Goal: Task Accomplishment & Management: Use online tool/utility

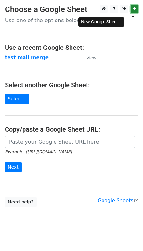
click at [130, 11] on link at bounding box center [133, 9] width 7 height 8
click at [133, 9] on icon at bounding box center [134, 9] width 4 height 5
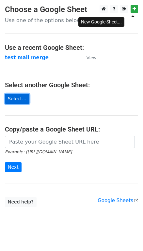
click at [17, 103] on link "Select..." at bounding box center [17, 99] width 24 height 10
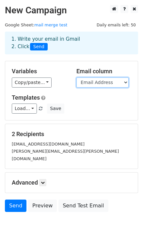
click at [88, 88] on select "First Name Last Name Email Address" at bounding box center [102, 83] width 52 height 10
click at [76, 86] on select "First Name Last Name Email Address" at bounding box center [102, 83] width 52 height 10
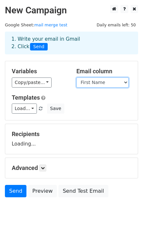
click at [98, 88] on select "First Name Last Name Email Address" at bounding box center [102, 83] width 52 height 10
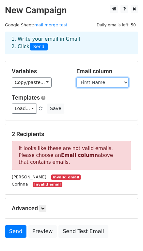
select select "Email Address"
click at [76, 86] on select "First Name Last Name Email Address" at bounding box center [102, 83] width 52 height 10
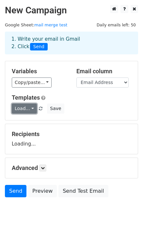
click at [37, 114] on link "Load..." at bounding box center [24, 109] width 25 height 10
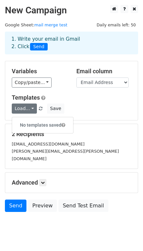
click at [93, 114] on div "Load... No templates saved Save" at bounding box center [71, 109] width 129 height 10
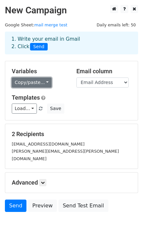
click at [51, 88] on link "Copy/paste..." at bounding box center [32, 83] width 40 height 10
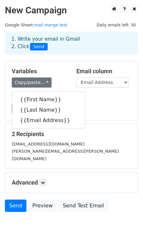
click at [115, 114] on div "Load... No templates saved Save" at bounding box center [71, 109] width 129 height 10
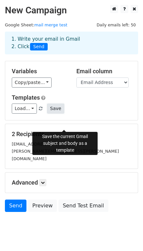
click at [64, 114] on button "Save" at bounding box center [55, 109] width 17 height 10
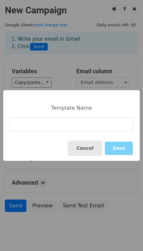
click at [93, 148] on button "Cancel" at bounding box center [85, 148] width 33 height 13
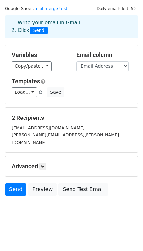
scroll to position [42, 0]
click at [18, 188] on link "Send" at bounding box center [16, 189] width 22 height 12
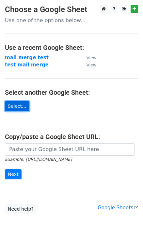
click at [17, 107] on link "Select..." at bounding box center [17, 106] width 24 height 10
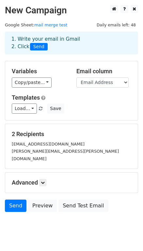
click at [107, 113] on div "Templates Load... No templates saved Save" at bounding box center [71, 104] width 129 height 20
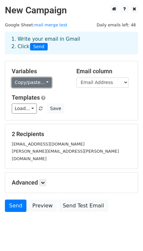
click at [39, 88] on link "Copy/paste..." at bounding box center [32, 83] width 40 height 10
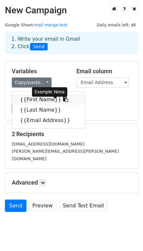
click at [28, 105] on link "{{First Name}}" at bounding box center [48, 99] width 73 height 10
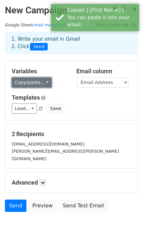
click at [42, 88] on link "Copy/paste..." at bounding box center [32, 83] width 40 height 10
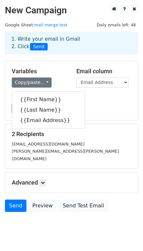
click at [119, 101] on h5 "Templates" at bounding box center [71, 97] width 119 height 7
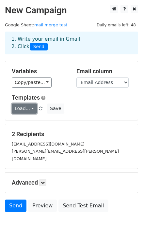
click at [35, 114] on link "Load..." at bounding box center [24, 109] width 25 height 10
click at [79, 114] on div "Templates Load... No templates saved Save" at bounding box center [71, 104] width 129 height 20
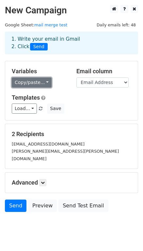
click at [51, 88] on link "Copy/paste..." at bounding box center [32, 83] width 40 height 10
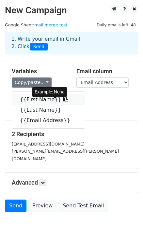
click at [68, 102] on icon at bounding box center [65, 99] width 5 height 5
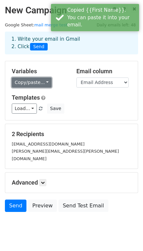
click at [51, 88] on link "Copy/paste..." at bounding box center [32, 83] width 40 height 10
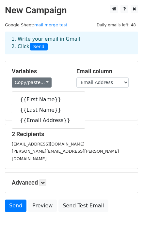
click at [117, 114] on div "Load... No templates saved Save" at bounding box center [71, 109] width 129 height 10
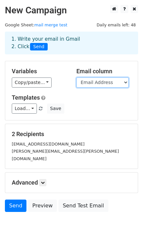
click at [87, 88] on select "First Name Last Name Email Address" at bounding box center [102, 83] width 52 height 10
click at [76, 86] on select "First Name Last Name Email Address" at bounding box center [102, 83] width 52 height 10
click at [91, 88] on select "First Name Last Name Email Address" at bounding box center [102, 83] width 52 height 10
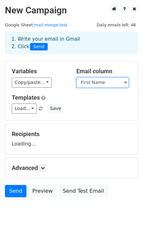
click at [76, 86] on select "First Name Last Name Email Address" at bounding box center [102, 83] width 52 height 10
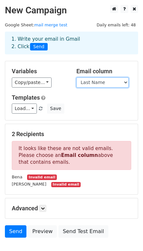
click at [94, 88] on select "First Name Last Name Email Address" at bounding box center [102, 83] width 52 height 10
select select "Email Address"
click at [76, 86] on select "First Name Last Name Email Address" at bounding box center [102, 83] width 52 height 10
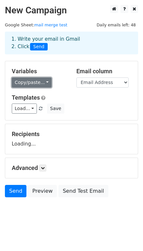
click at [51, 88] on link "Copy/paste..." at bounding box center [32, 83] width 40 height 10
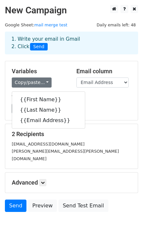
click at [105, 101] on h5 "Templates" at bounding box center [71, 97] width 119 height 7
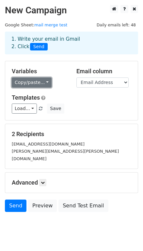
click at [51, 88] on link "Copy/paste..." at bounding box center [32, 83] width 40 height 10
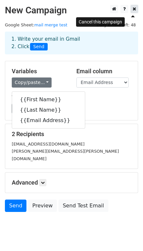
click at [134, 10] on icon at bounding box center [134, 9] width 4 height 5
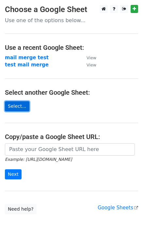
click at [20, 109] on link "Select..." at bounding box center [17, 106] width 24 height 10
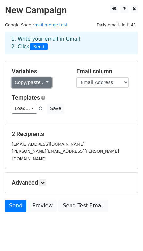
click at [37, 88] on link "Copy/paste..." at bounding box center [32, 83] width 40 height 10
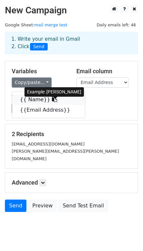
click at [43, 105] on link "{{ Name}}" at bounding box center [48, 99] width 73 height 10
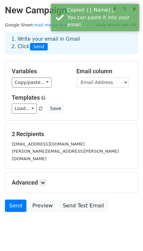
click at [100, 114] on div "Load... No templates saved Save" at bounding box center [71, 109] width 129 height 10
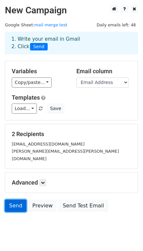
click at [16, 212] on link "Send" at bounding box center [16, 206] width 22 height 12
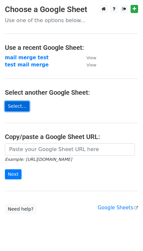
click at [18, 105] on link "Select..." at bounding box center [17, 106] width 24 height 10
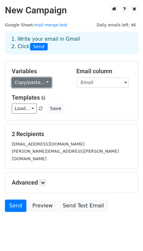
click at [51, 88] on link "Copy/paste..." at bounding box center [32, 83] width 40 height 10
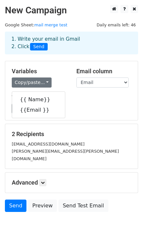
click at [110, 101] on h5 "Templates" at bounding box center [71, 97] width 119 height 7
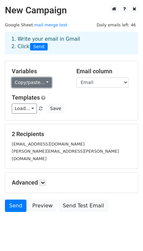
click at [51, 88] on link "Copy/paste..." at bounding box center [32, 83] width 40 height 10
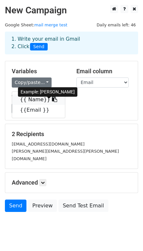
click at [57, 102] on icon at bounding box center [54, 99] width 5 height 5
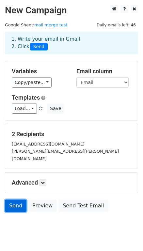
click at [11, 212] on link "Send" at bounding box center [16, 206] width 22 height 12
click at [14, 212] on link "Send" at bounding box center [16, 206] width 22 height 12
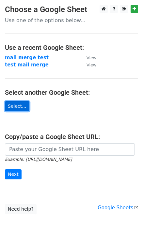
click at [29, 106] on link "Select..." at bounding box center [17, 106] width 24 height 10
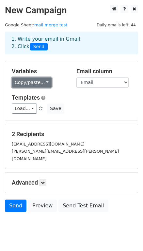
click at [51, 88] on link "Copy/paste..." at bounding box center [32, 83] width 40 height 10
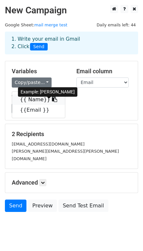
click at [52, 105] on link "{{ Name}}" at bounding box center [38, 99] width 53 height 10
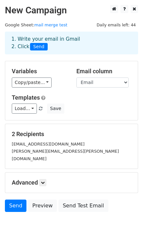
click at [105, 114] on div "Load... No templates saved Save" at bounding box center [71, 109] width 129 height 10
click at [21, 212] on link "Send" at bounding box center [16, 206] width 22 height 12
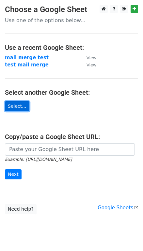
click at [21, 110] on link "Select..." at bounding box center [17, 106] width 24 height 10
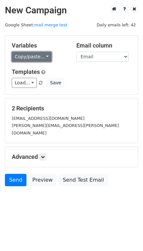
click at [47, 62] on link "Copy/paste..." at bounding box center [32, 57] width 40 height 10
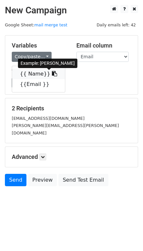
click at [46, 79] on link "{{ Name}}" at bounding box center [38, 74] width 53 height 10
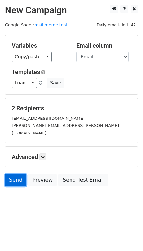
click at [22, 186] on link "Send" at bounding box center [16, 180] width 22 height 12
click at [16, 186] on link "Send" at bounding box center [16, 180] width 22 height 12
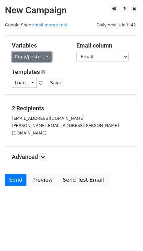
click at [41, 62] on link "Copy/paste..." at bounding box center [32, 57] width 40 height 10
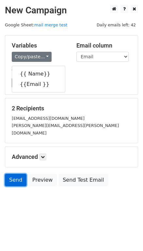
click at [11, 186] on link "Send" at bounding box center [16, 180] width 22 height 12
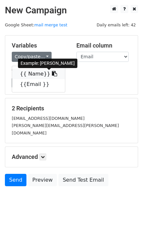
drag, startPoint x: 23, startPoint y: 81, endPoint x: 62, endPoint y: 86, distance: 39.4
click at [23, 79] on link "{{ Name}}" at bounding box center [38, 74] width 53 height 10
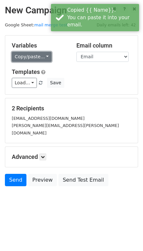
click at [29, 62] on link "Copy/paste..." at bounding box center [32, 57] width 40 height 10
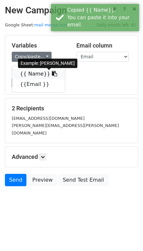
click at [41, 79] on link "{{ Name}}" at bounding box center [38, 74] width 53 height 10
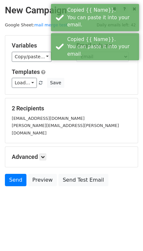
click at [86, 76] on h5 "Templates" at bounding box center [71, 71] width 119 height 7
click at [98, 62] on select "Name Email" at bounding box center [102, 57] width 52 height 10
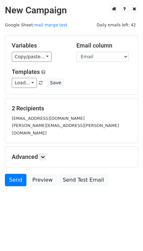
click at [98, 94] on div "Variables Copy/paste... {{ Name}} {{Email }} Email column Name Email Templates …" at bounding box center [71, 65] width 132 height 59
click at [37, 88] on link "Load..." at bounding box center [24, 83] width 25 height 10
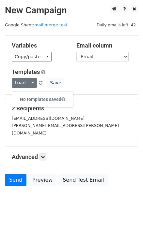
click at [107, 88] on div "Load... No templates saved Save" at bounding box center [71, 83] width 129 height 10
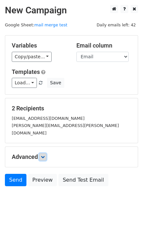
click at [43, 161] on link at bounding box center [42, 156] width 7 height 7
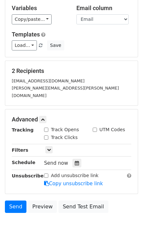
scroll to position [79, 0]
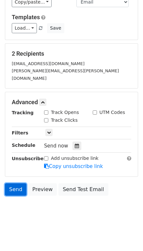
click at [19, 186] on link "Send" at bounding box center [16, 189] width 22 height 12
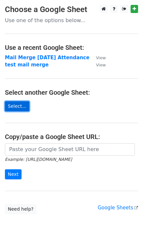
click at [22, 110] on link "Select..." at bounding box center [17, 106] width 24 height 10
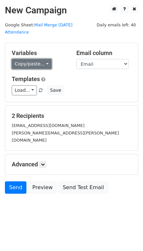
click at [44, 64] on link "Copy/paste..." at bounding box center [32, 64] width 40 height 10
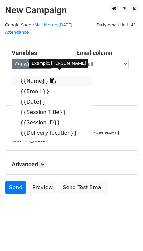
click at [54, 84] on link "{{Name}}" at bounding box center [52, 81] width 80 height 10
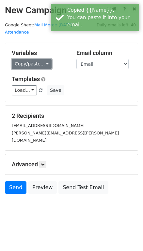
click at [51, 60] on link "Copy/paste..." at bounding box center [32, 64] width 40 height 10
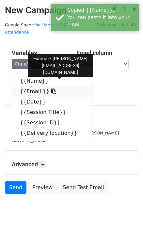
click at [56, 94] on icon at bounding box center [53, 91] width 5 height 5
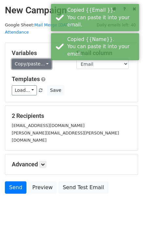
click at [51, 66] on link "Copy/paste..." at bounding box center [32, 64] width 40 height 10
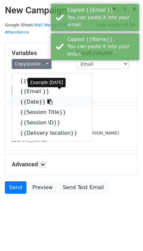
click at [52, 104] on icon at bounding box center [49, 101] width 5 height 5
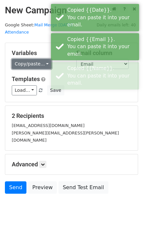
click at [48, 65] on link "Copy/paste..." at bounding box center [32, 64] width 40 height 10
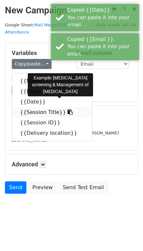
click at [73, 115] on icon at bounding box center [69, 111] width 5 height 5
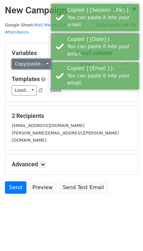
click at [36, 68] on link "Copy/paste..." at bounding box center [32, 64] width 40 height 10
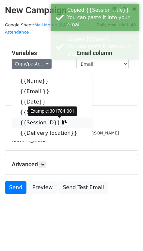
click at [67, 125] on icon at bounding box center [64, 122] width 5 height 5
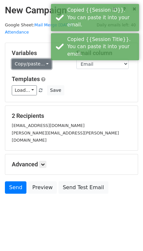
click at [51, 66] on link "Copy/paste..." at bounding box center [32, 64] width 40 height 10
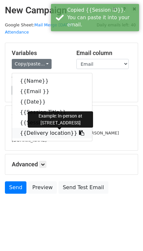
click at [84, 136] on icon at bounding box center [81, 132] width 5 height 5
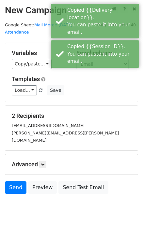
click at [105, 86] on div "Templates Load... No templates saved Save" at bounding box center [71, 86] width 129 height 20
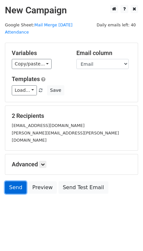
click at [11, 194] on link "Send" at bounding box center [16, 188] width 22 height 12
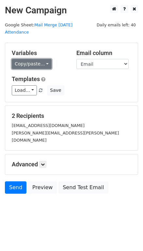
click at [43, 67] on link "Copy/paste..." at bounding box center [32, 64] width 40 height 10
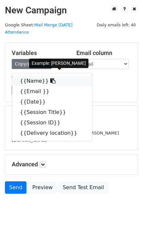
click at [55, 83] on icon at bounding box center [52, 80] width 5 height 5
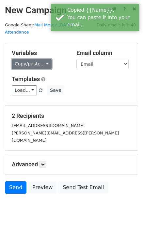
click at [51, 68] on link "Copy/paste..." at bounding box center [32, 64] width 40 height 10
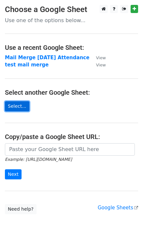
click at [26, 111] on link "Select..." at bounding box center [17, 106] width 24 height 10
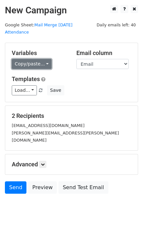
click at [51, 69] on link "Copy/paste..." at bounding box center [32, 64] width 40 height 10
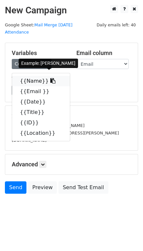
click at [55, 81] on icon at bounding box center [52, 80] width 5 height 5
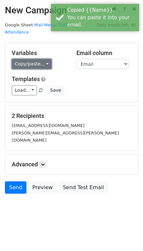
click at [51, 67] on link "Copy/paste..." at bounding box center [32, 64] width 40 height 10
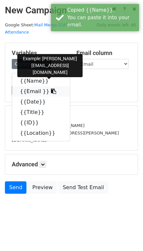
click at [56, 94] on icon at bounding box center [53, 91] width 5 height 5
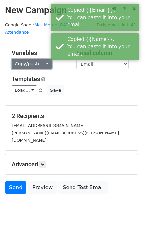
click at [51, 64] on link "Copy/paste..." at bounding box center [32, 64] width 40 height 10
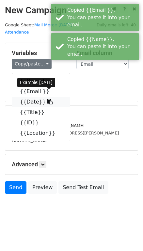
click at [58, 107] on link "{{Date}}" at bounding box center [41, 102] width 58 height 10
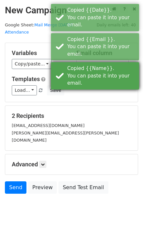
click at [51, 62] on div "Copied {{Name}}. You can paste it into your email." at bounding box center [95, 75] width 88 height 27
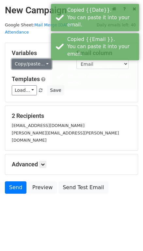
click at [40, 65] on link "Copy/paste..." at bounding box center [32, 64] width 40 height 10
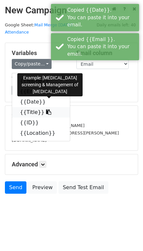
click at [51, 115] on icon at bounding box center [48, 111] width 5 height 5
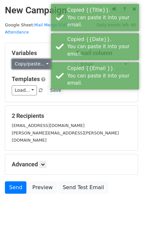
click at [45, 65] on link "Copy/paste..." at bounding box center [32, 64] width 40 height 10
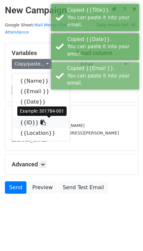
click at [46, 125] on icon at bounding box center [42, 122] width 5 height 5
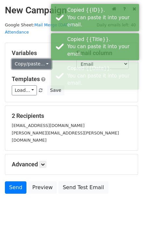
click at [36, 68] on link "Copy/paste..." at bounding box center [32, 64] width 40 height 10
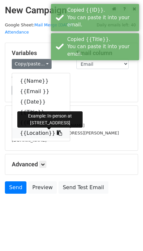
click at [62, 136] on icon at bounding box center [59, 132] width 5 height 5
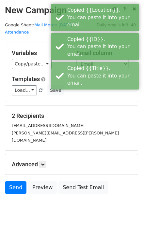
click at [107, 95] on div "Load... No templates saved Save" at bounding box center [71, 90] width 129 height 10
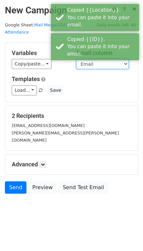
click at [105, 66] on select "Name Email Date Title ID Location" at bounding box center [102, 64] width 52 height 10
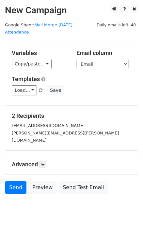
click at [60, 50] on h5 "Variables" at bounding box center [39, 53] width 55 height 7
click at [11, 194] on link "Send" at bounding box center [16, 188] width 22 height 12
click at [37, 91] on link "Load..." at bounding box center [24, 90] width 25 height 10
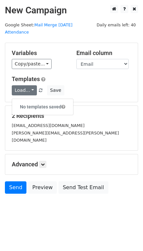
click at [100, 88] on div "Load... No templates saved Save" at bounding box center [71, 90] width 129 height 10
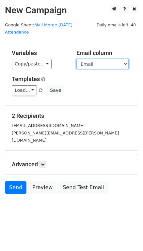
click at [102, 64] on select "Name Email Date Title ID Location" at bounding box center [102, 64] width 52 height 10
click at [76, 59] on select "Name Email Date Title ID Location" at bounding box center [102, 64] width 52 height 10
click at [104, 84] on div "Templates Load... No templates saved Save" at bounding box center [71, 86] width 129 height 20
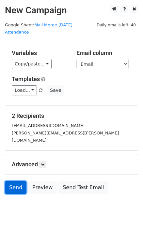
click at [19, 194] on link "Send" at bounding box center [16, 188] width 22 height 12
click at [23, 194] on link "Send" at bounding box center [16, 188] width 22 height 12
click at [21, 194] on link "Send" at bounding box center [16, 188] width 22 height 12
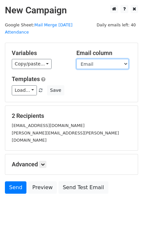
click at [97, 65] on select "Name Email Date Title ID Location" at bounding box center [102, 64] width 52 height 10
click at [76, 59] on select "Name Email Date Title ID Location" at bounding box center [102, 64] width 52 height 10
click at [94, 56] on div "Email column Name Email Date Title ID Location" at bounding box center [103, 60] width 65 height 20
click at [95, 60] on select "Name Email Date Title ID Location" at bounding box center [102, 64] width 52 height 10
click at [76, 59] on select "Name Email Date Title ID Location" at bounding box center [102, 64] width 52 height 10
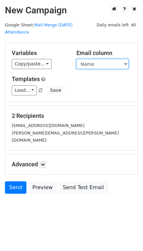
click at [96, 65] on select "Name Email Date Title ID Location" at bounding box center [102, 64] width 52 height 10
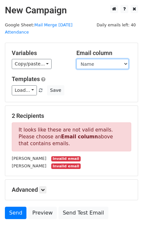
select select "Email"
click at [76, 59] on select "Name Email Date Title ID Location" at bounding box center [102, 64] width 52 height 10
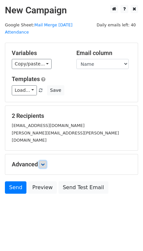
click at [45, 167] on icon at bounding box center [43, 165] width 4 height 4
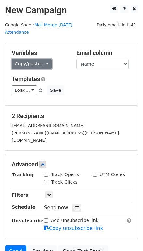
click at [49, 68] on link "Copy/paste..." at bounding box center [32, 64] width 40 height 10
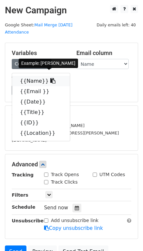
click at [55, 83] on icon at bounding box center [52, 80] width 5 height 5
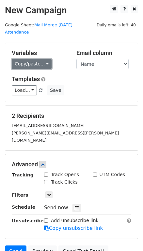
click at [51, 67] on link "Copy/paste..." at bounding box center [32, 64] width 40 height 10
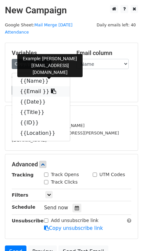
click at [54, 94] on icon at bounding box center [53, 91] width 5 height 5
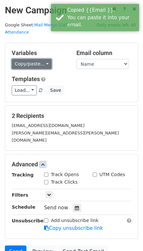
click at [51, 62] on link "Copy/paste..." at bounding box center [32, 64] width 40 height 10
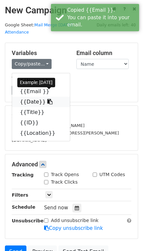
click at [52, 104] on icon at bounding box center [49, 101] width 5 height 5
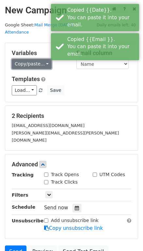
click at [51, 67] on link "Copy/paste..." at bounding box center [32, 64] width 40 height 10
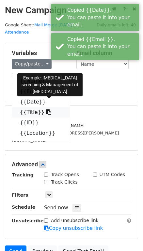
click at [51, 115] on icon at bounding box center [48, 111] width 5 height 5
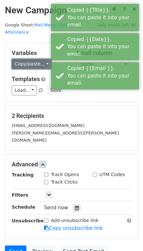
click at [47, 65] on link "Copy/paste..." at bounding box center [32, 64] width 40 height 10
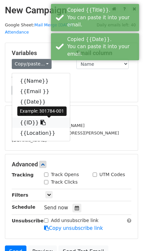
click at [46, 126] on span at bounding box center [42, 123] width 7 height 6
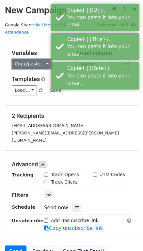
click at [30, 64] on link "Copy/paste..." at bounding box center [32, 64] width 40 height 10
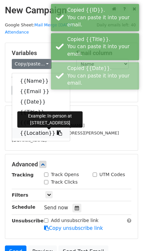
click at [62, 136] on icon at bounding box center [59, 132] width 5 height 5
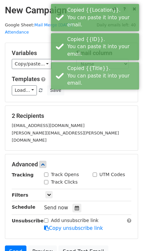
click at [103, 120] on h5 "2 Recipients" at bounding box center [71, 115] width 119 height 7
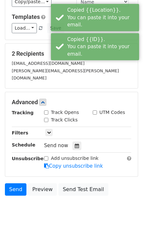
scroll to position [79, 0]
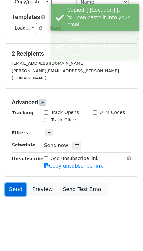
click at [26, 190] on link "Send" at bounding box center [16, 189] width 22 height 12
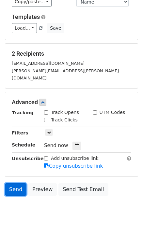
click at [18, 192] on link "Send" at bounding box center [16, 189] width 22 height 12
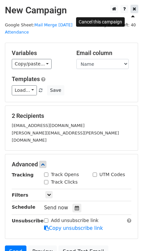
click at [134, 11] on icon at bounding box center [134, 9] width 4 height 5
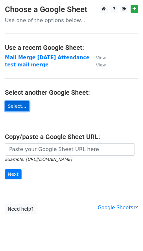
click at [27, 108] on link "Select..." at bounding box center [17, 106] width 24 height 10
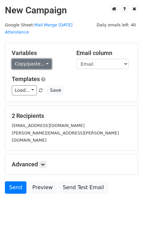
click at [51, 63] on link "Copy/paste..." at bounding box center [32, 64] width 40 height 10
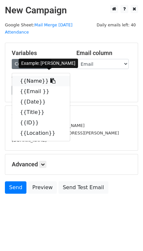
click at [55, 83] on icon at bounding box center [52, 80] width 5 height 5
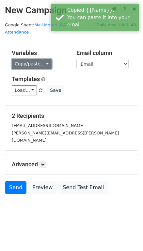
click at [51, 67] on link "Copy/paste..." at bounding box center [32, 64] width 40 height 10
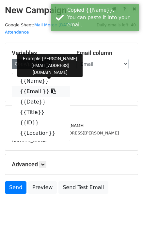
click at [56, 94] on icon at bounding box center [53, 91] width 5 height 5
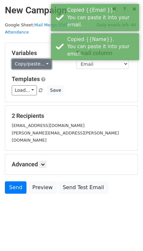
click at [51, 65] on link "Copy/paste..." at bounding box center [32, 64] width 40 height 10
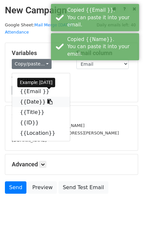
click at [52, 104] on icon at bounding box center [49, 101] width 5 height 5
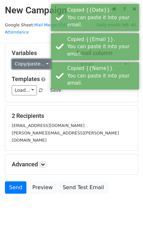
click at [42, 65] on link "Copy/paste..." at bounding box center [32, 64] width 40 height 10
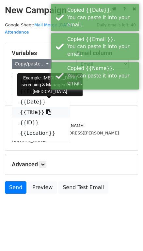
click at [45, 118] on link "{{Title}}" at bounding box center [41, 112] width 58 height 10
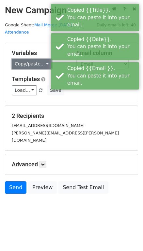
click at [33, 63] on link "Copy/paste..." at bounding box center [32, 64] width 40 height 10
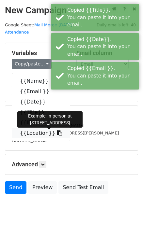
click at [36, 138] on link "{{Location}}" at bounding box center [41, 133] width 58 height 10
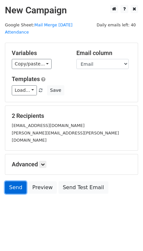
click at [19, 194] on link "Send" at bounding box center [16, 188] width 22 height 12
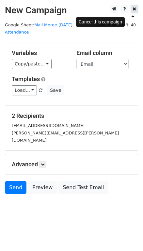
click at [136, 11] on icon at bounding box center [134, 9] width 4 height 5
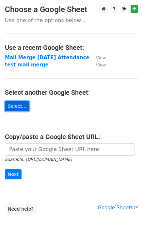
click at [14, 111] on link "Select..." at bounding box center [17, 106] width 24 height 10
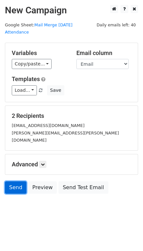
click at [26, 194] on link "Send" at bounding box center [16, 188] width 22 height 12
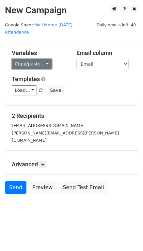
click at [51, 69] on link "Copy/paste..." at bounding box center [32, 64] width 40 height 10
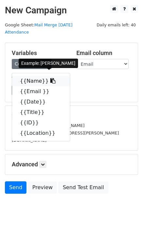
click at [55, 83] on icon at bounding box center [52, 80] width 5 height 5
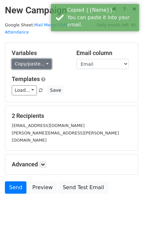
click at [51, 68] on link "Copy/paste..." at bounding box center [32, 64] width 40 height 10
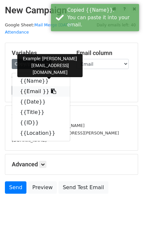
click at [56, 94] on icon at bounding box center [53, 91] width 5 height 5
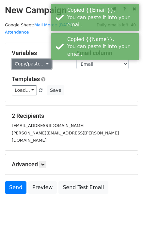
click at [51, 65] on link "Copy/paste..." at bounding box center [32, 64] width 40 height 10
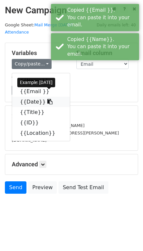
click at [52, 104] on icon at bounding box center [49, 101] width 5 height 5
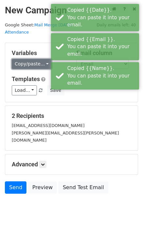
click at [48, 68] on link "Copy/paste..." at bounding box center [32, 64] width 40 height 10
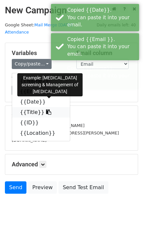
click at [50, 115] on span at bounding box center [47, 112] width 7 height 6
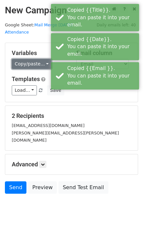
click at [36, 66] on link "Copy/paste..." at bounding box center [32, 64] width 40 height 10
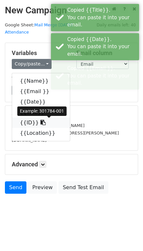
click at [43, 125] on icon at bounding box center [42, 122] width 5 height 5
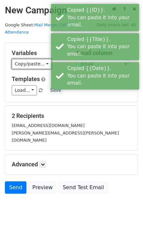
click at [31, 65] on link "Copy/paste..." at bounding box center [32, 64] width 40 height 10
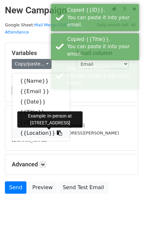
click at [53, 138] on link "{{Location}}" at bounding box center [41, 133] width 58 height 10
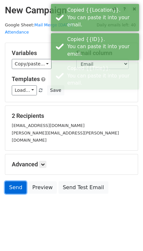
click at [26, 194] on link "Send" at bounding box center [16, 188] width 22 height 12
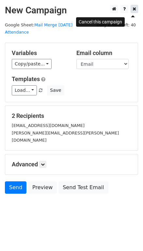
click at [130, 13] on link at bounding box center [133, 9] width 7 height 8
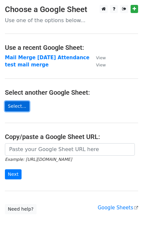
click at [21, 111] on link "Select..." at bounding box center [17, 106] width 24 height 10
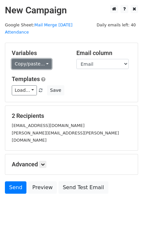
click at [39, 66] on link "Copy/paste..." at bounding box center [32, 64] width 40 height 10
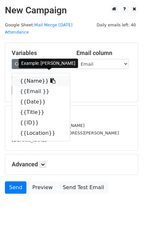
click at [55, 82] on icon at bounding box center [52, 80] width 5 height 5
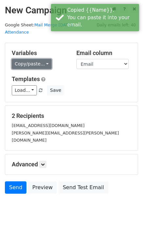
click at [51, 65] on link "Copy/paste..." at bounding box center [32, 64] width 40 height 10
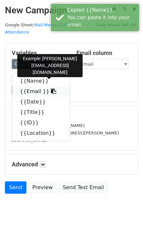
click at [53, 96] on link "{{Email }}" at bounding box center [41, 91] width 58 height 10
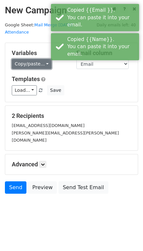
click at [43, 65] on link "Copy/paste..." at bounding box center [32, 64] width 40 height 10
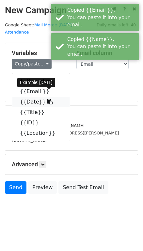
click at [51, 104] on icon at bounding box center [49, 101] width 5 height 5
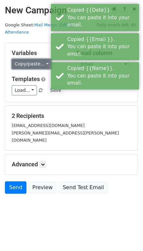
click at [33, 63] on link "Copy/paste..." at bounding box center [32, 64] width 40 height 10
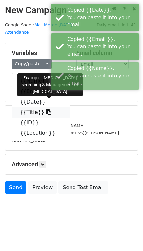
click at [51, 115] on icon at bounding box center [48, 111] width 5 height 5
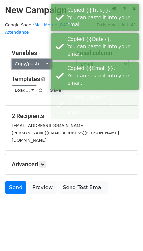
click at [42, 66] on link "Copy/paste..." at bounding box center [32, 64] width 40 height 10
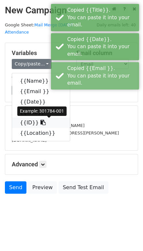
click at [46, 125] on icon at bounding box center [42, 122] width 5 height 5
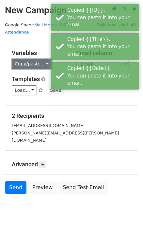
click at [39, 62] on link "Copy/paste..." at bounding box center [32, 64] width 40 height 10
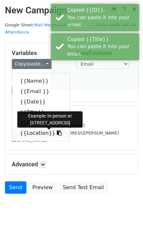
click at [62, 136] on icon at bounding box center [59, 132] width 5 height 5
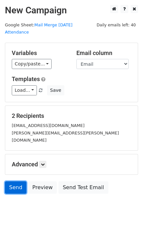
click at [20, 194] on link "Send" at bounding box center [16, 188] width 22 height 12
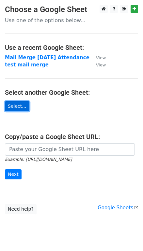
click at [10, 109] on link "Select..." at bounding box center [17, 106] width 24 height 10
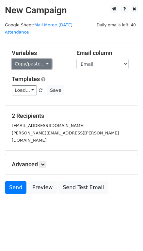
click at [32, 65] on link "Copy/paste..." at bounding box center [32, 64] width 40 height 10
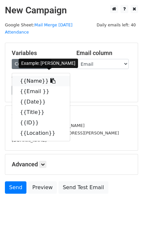
click at [40, 84] on link "{{Name}}" at bounding box center [41, 81] width 58 height 10
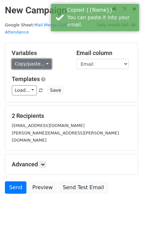
click at [30, 64] on link "Copy/paste..." at bounding box center [32, 64] width 40 height 10
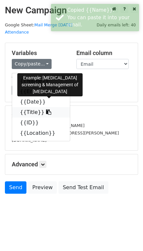
click at [34, 118] on link "{{Title}}" at bounding box center [41, 112] width 58 height 10
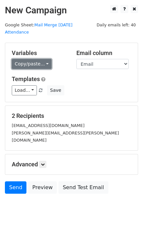
click at [34, 64] on link "Copy/paste..." at bounding box center [32, 64] width 40 height 10
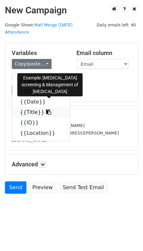
click at [50, 115] on icon at bounding box center [48, 111] width 5 height 5
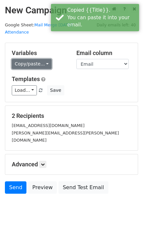
click at [51, 67] on link "Copy/paste..." at bounding box center [32, 64] width 40 height 10
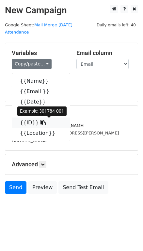
click at [37, 128] on link "{{ID}}" at bounding box center [41, 123] width 58 height 10
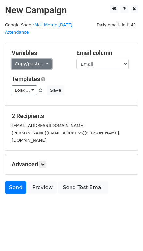
click at [46, 65] on link "Copy/paste..." at bounding box center [32, 64] width 40 height 10
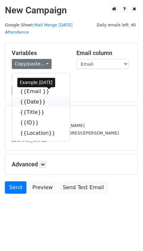
click at [49, 107] on link "{{Date}}" at bounding box center [41, 102] width 58 height 10
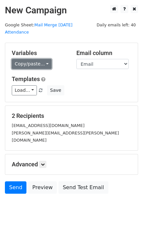
click at [49, 65] on link "Copy/paste..." at bounding box center [32, 64] width 40 height 10
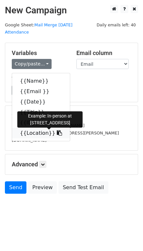
click at [62, 138] on link "{{Location}}" at bounding box center [41, 133] width 58 height 10
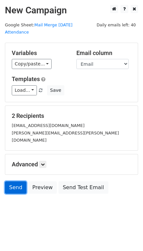
click at [22, 194] on link "Send" at bounding box center [16, 188] width 22 height 12
